Goal: Information Seeking & Learning: Learn about a topic

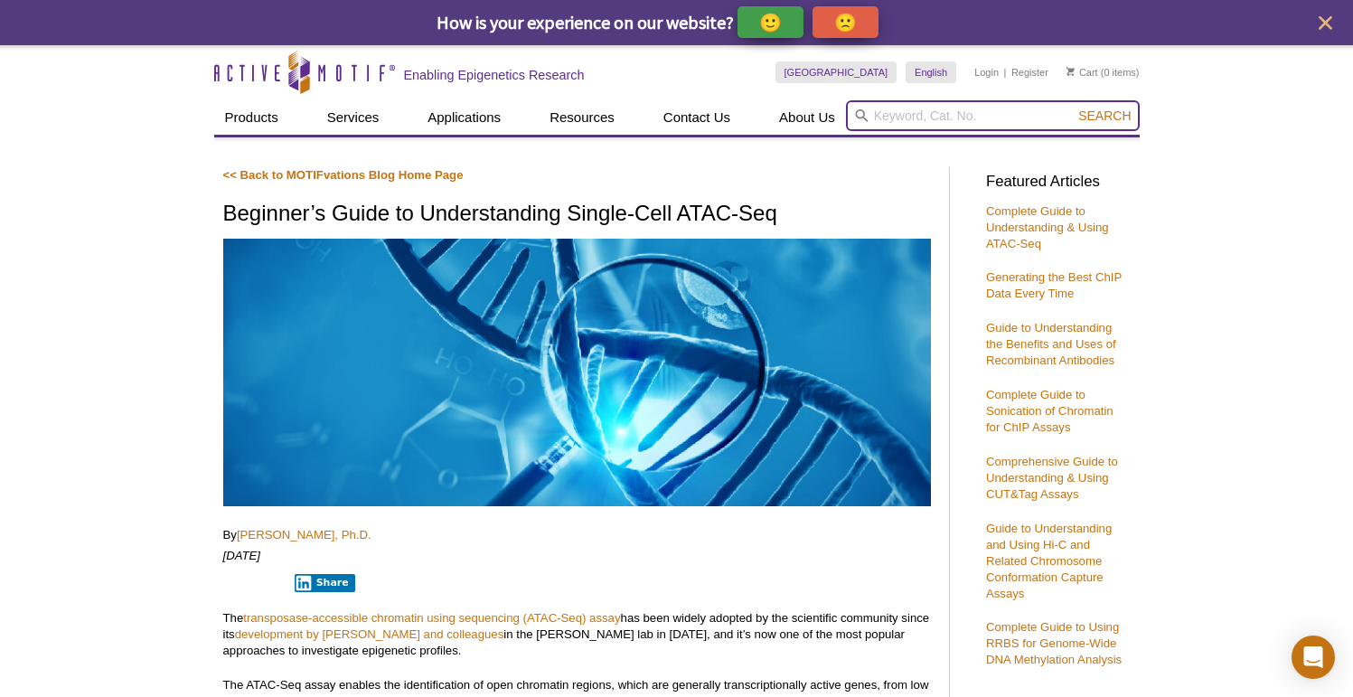
click at [938, 122] on input "search" at bounding box center [993, 115] width 294 height 31
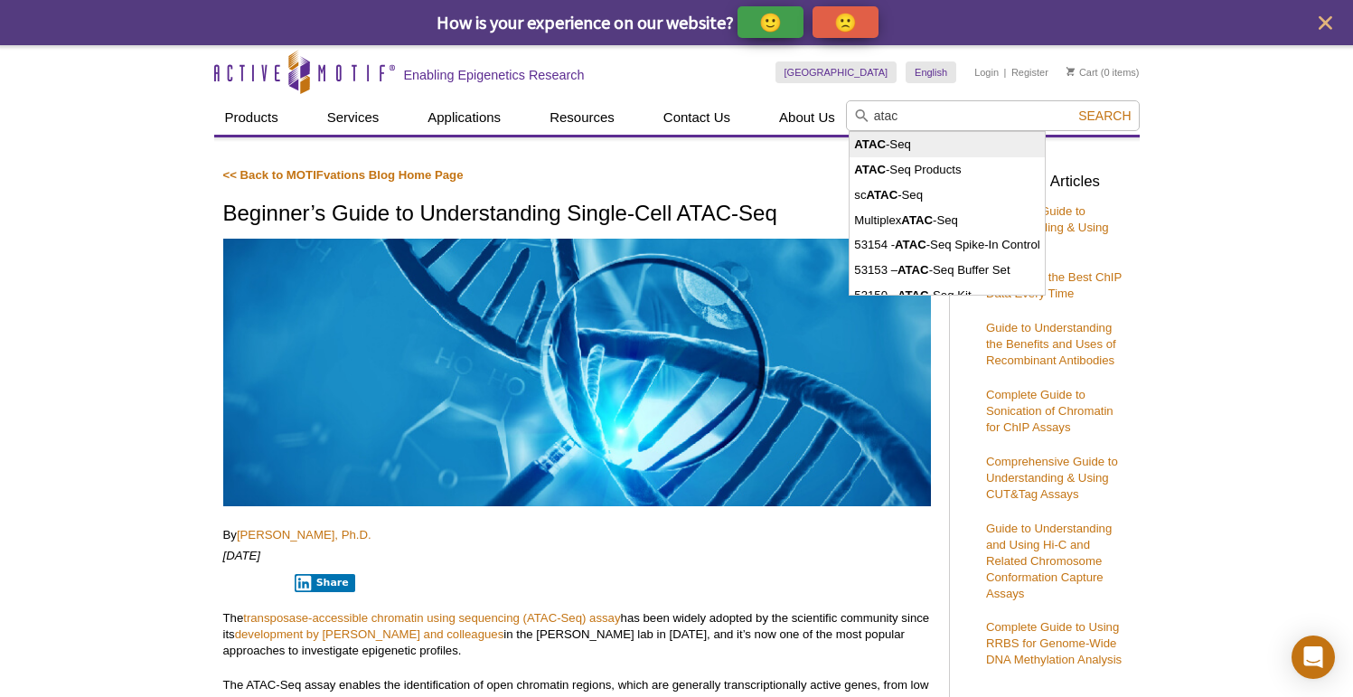
click at [928, 142] on li "ATAC -Seq" at bounding box center [946, 144] width 194 height 25
type input "ATAC-Seq"
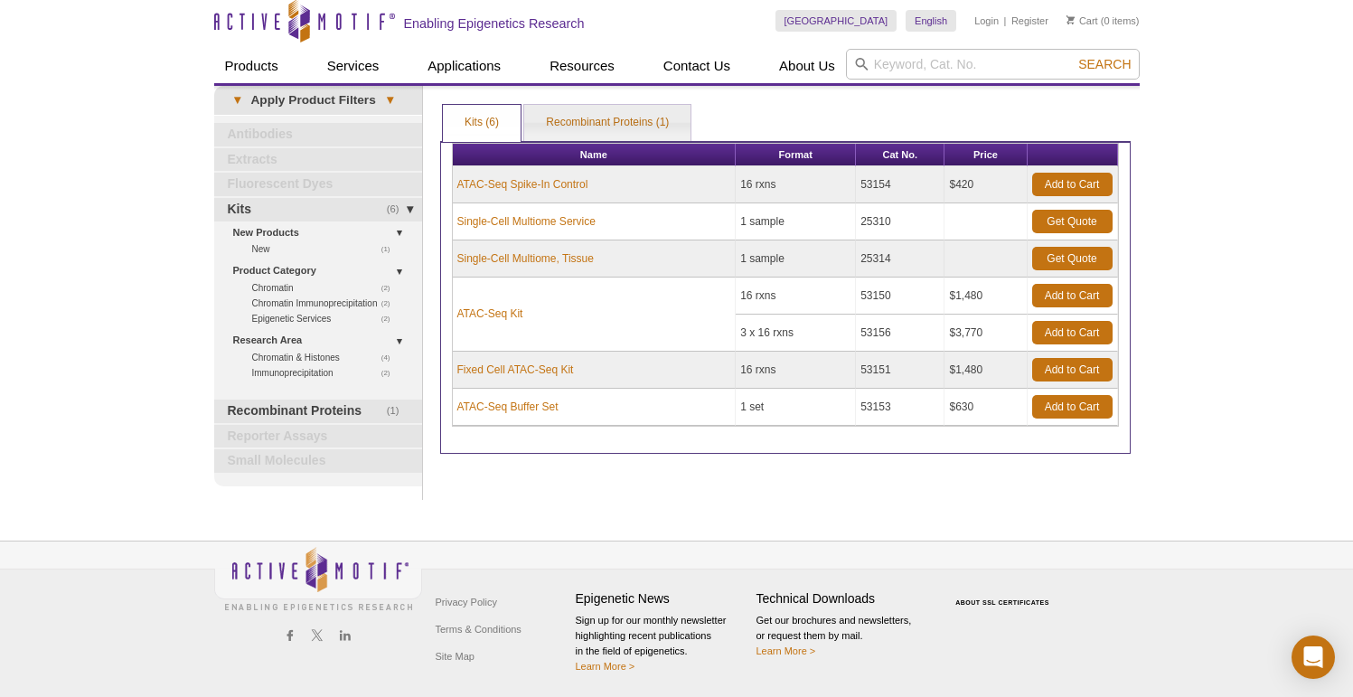
scroll to position [8, 0]
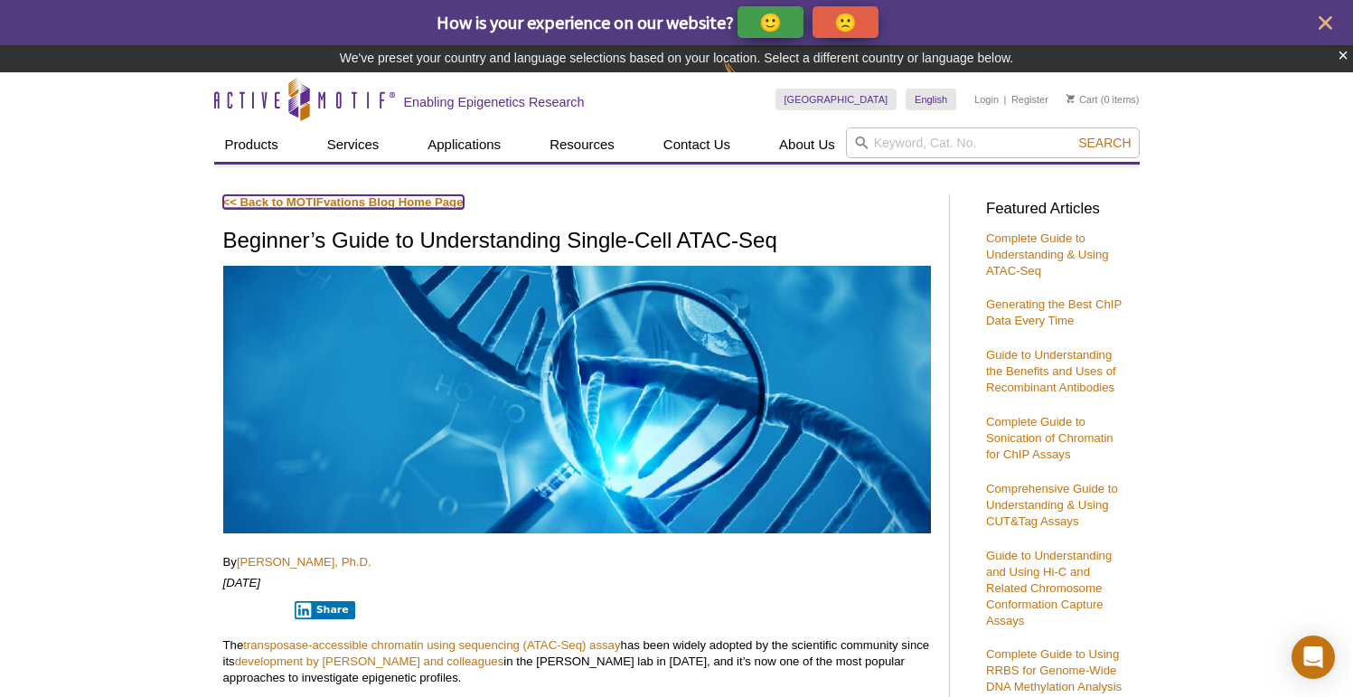
click at [276, 198] on link "<< Back to MOTIFvations Blog Home Page" at bounding box center [343, 202] width 240 height 14
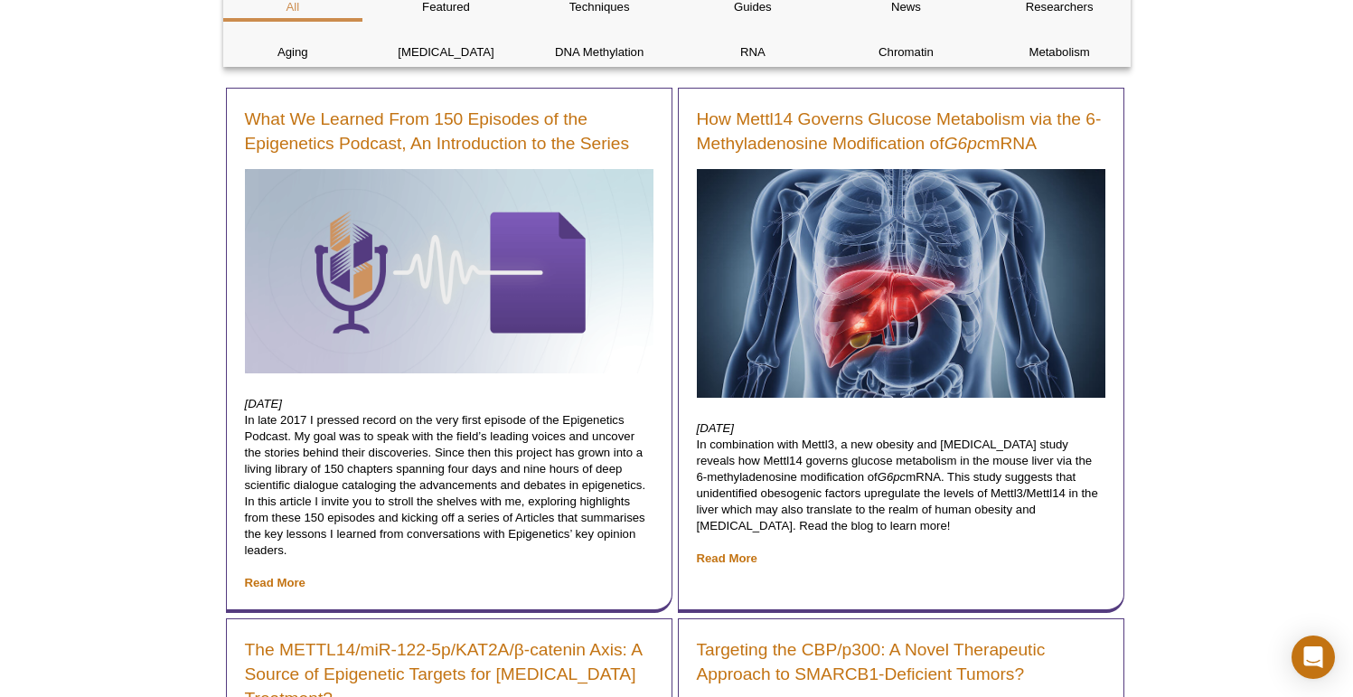
scroll to position [358, 0]
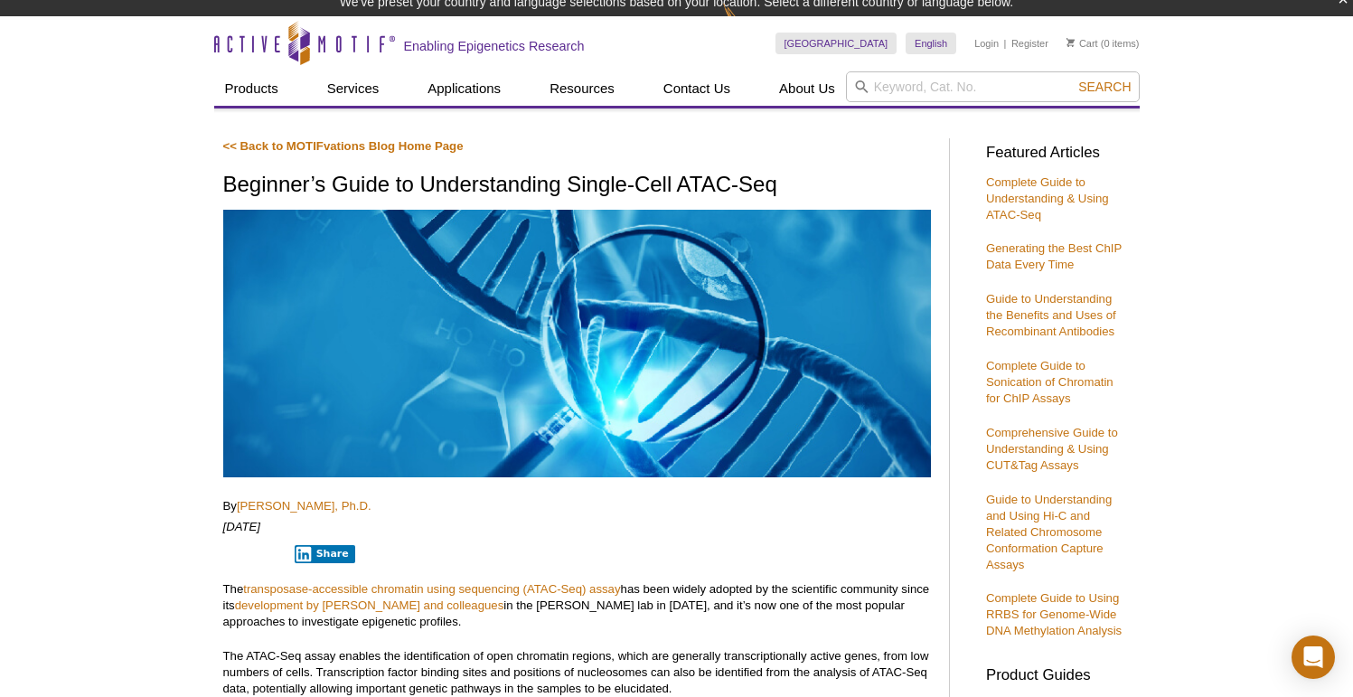
scroll to position [61, 0]
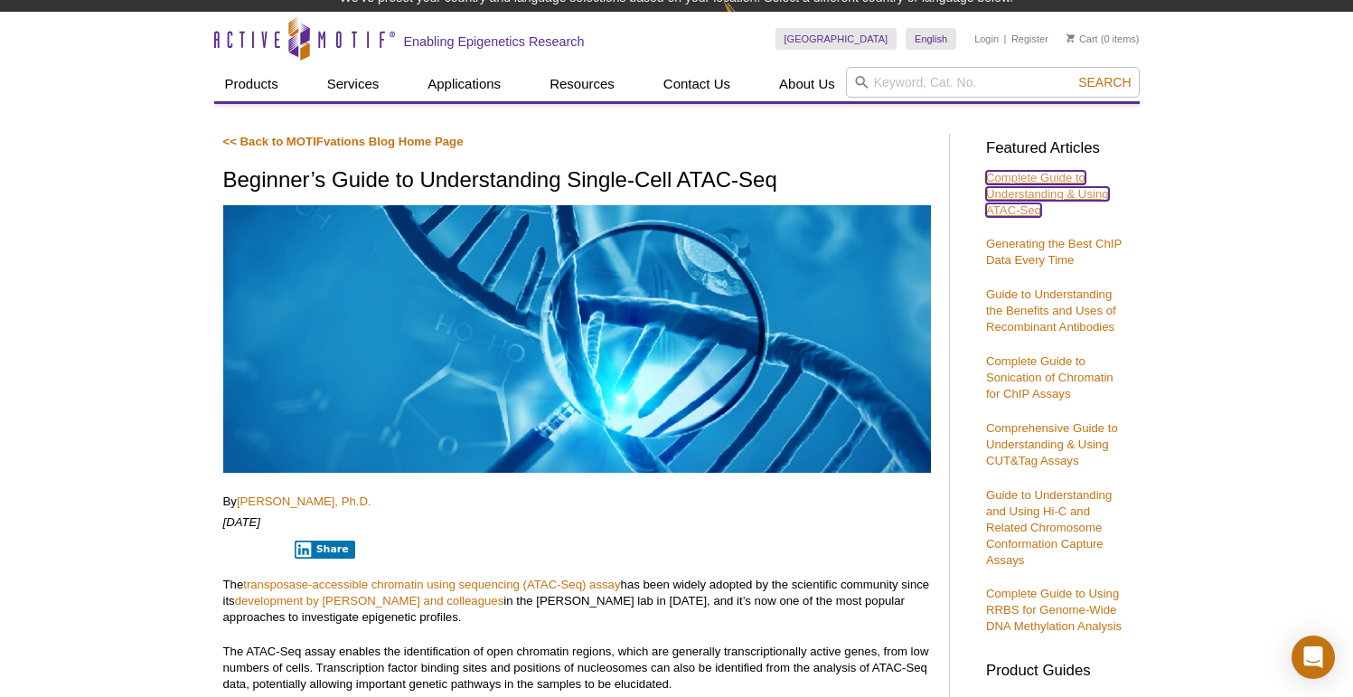
click at [1032, 186] on link "Complete Guide to Understanding & Using ATAC-Seq" at bounding box center [1047, 194] width 123 height 46
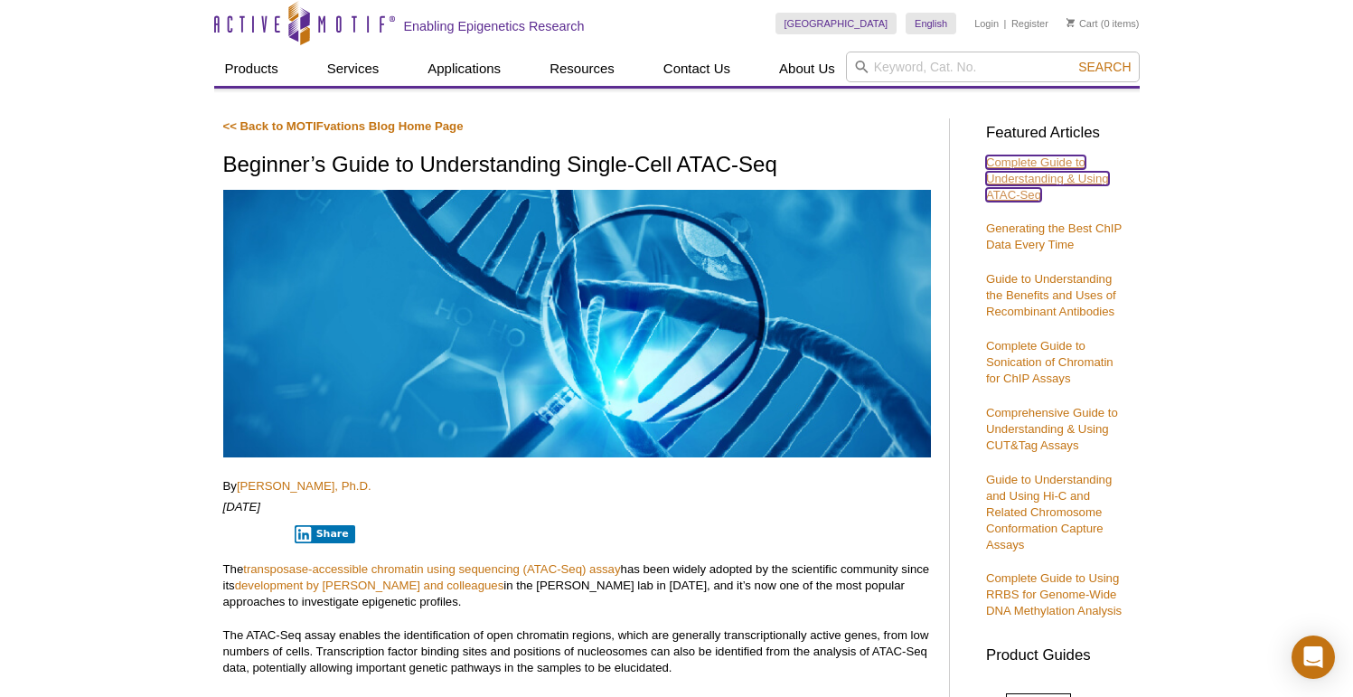
scroll to position [51, 0]
